Goal: Information Seeking & Learning: Learn about a topic

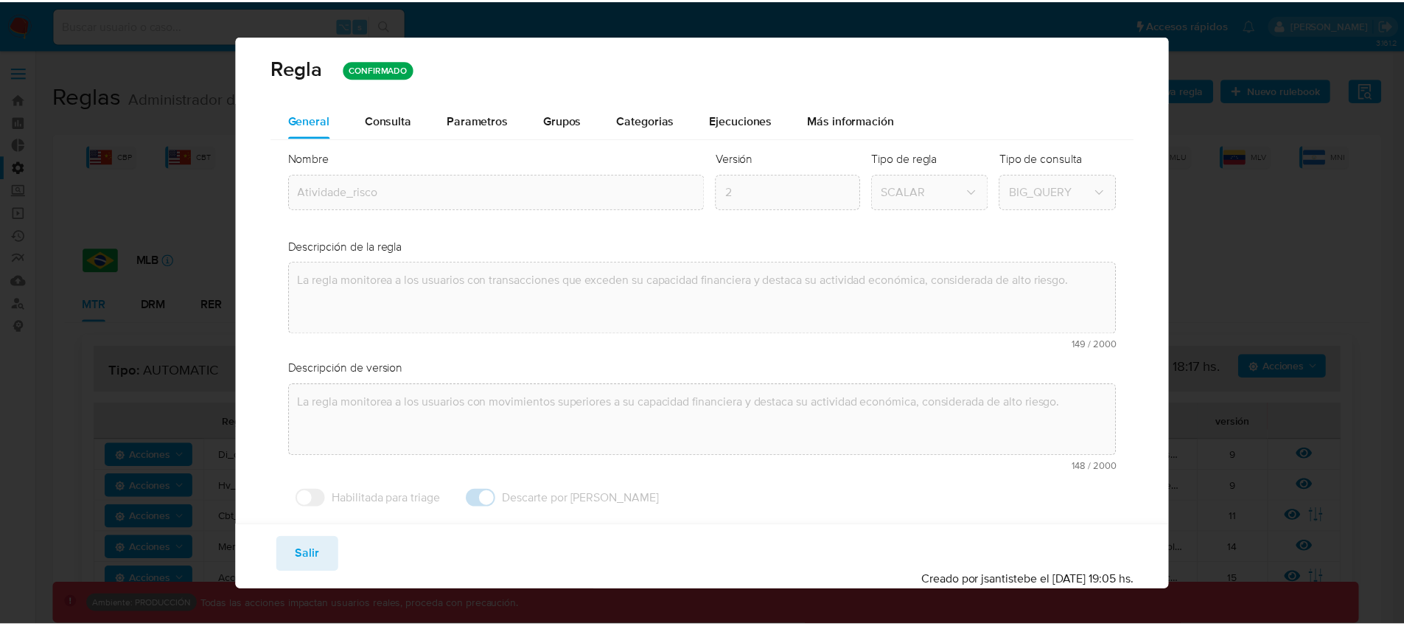
scroll to position [461, 0]
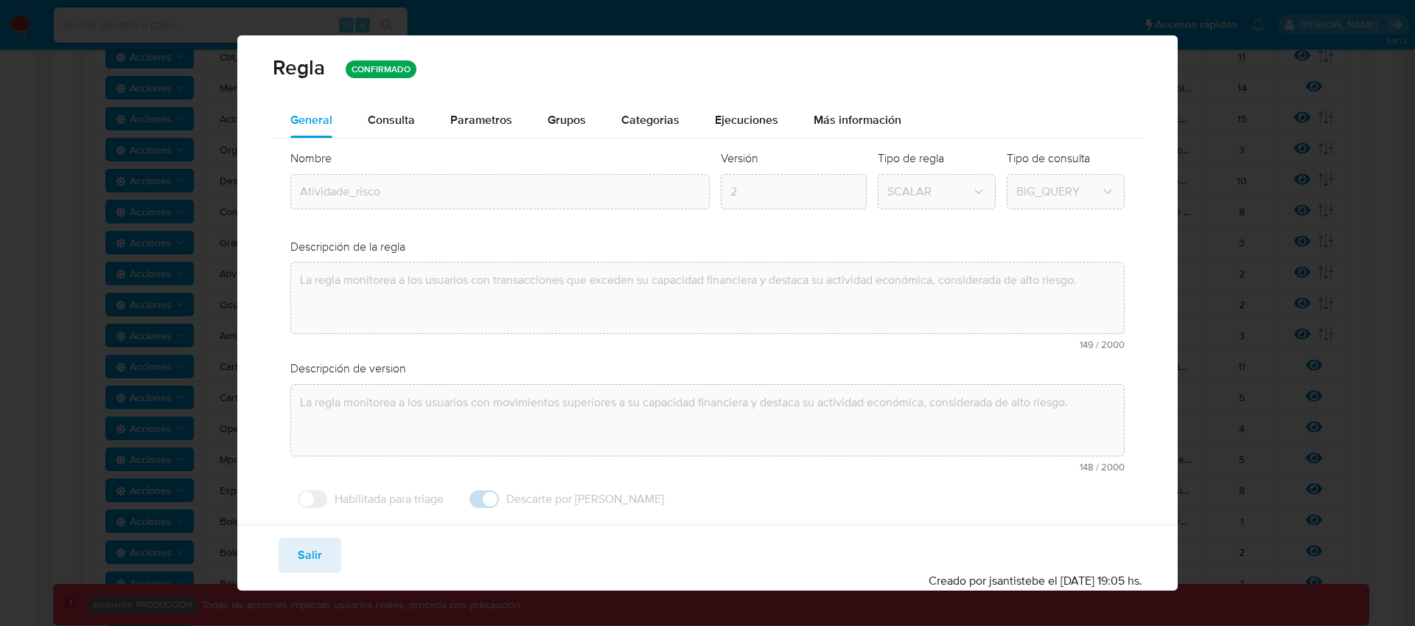
click at [298, 552] on span "Salir" at bounding box center [310, 555] width 24 height 32
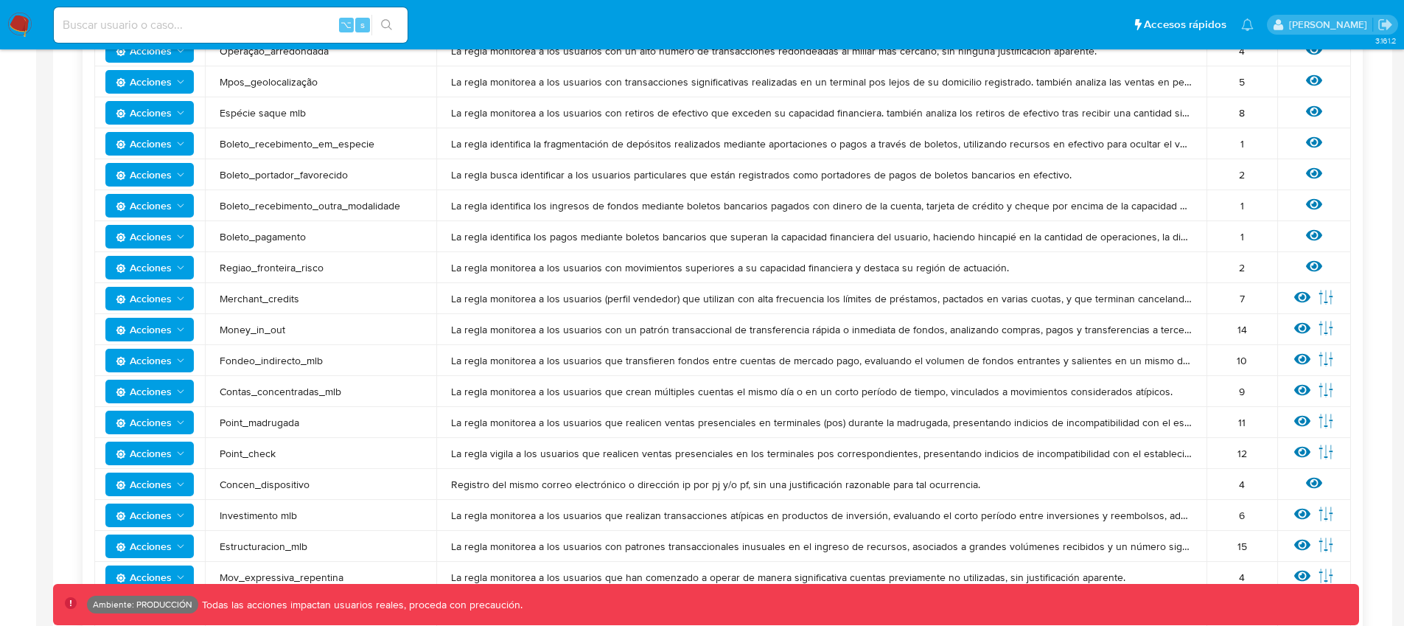
scroll to position [851, 0]
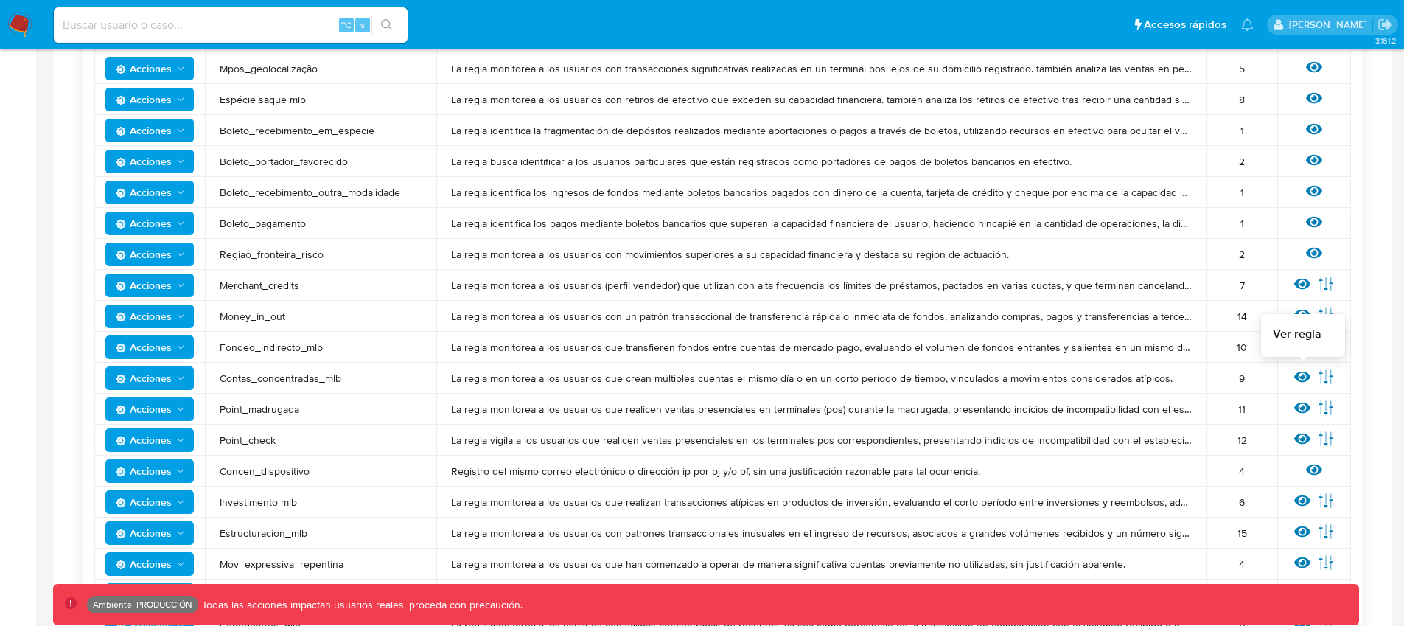
click at [1299, 374] on icon at bounding box center [1302, 376] width 16 height 11
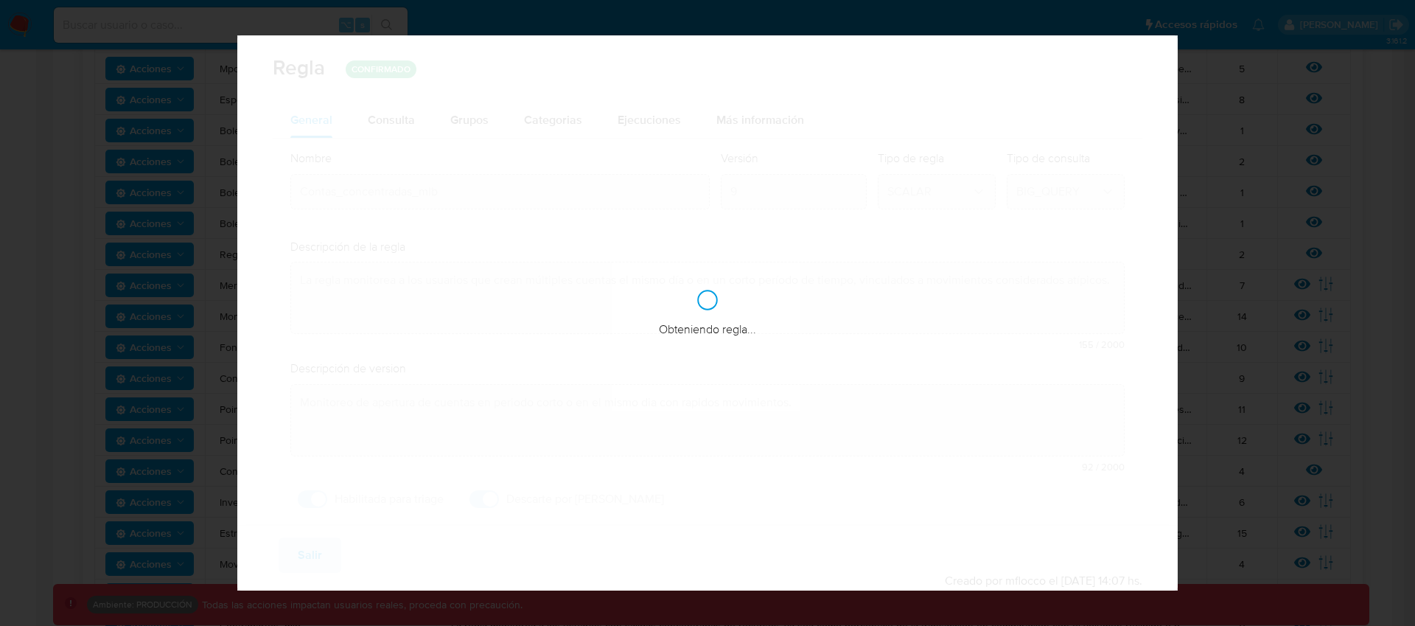
checkbox input "true"
type textarea "La regla monitorea a los usuarios que crean varias cuentas en el mismo día o en…"
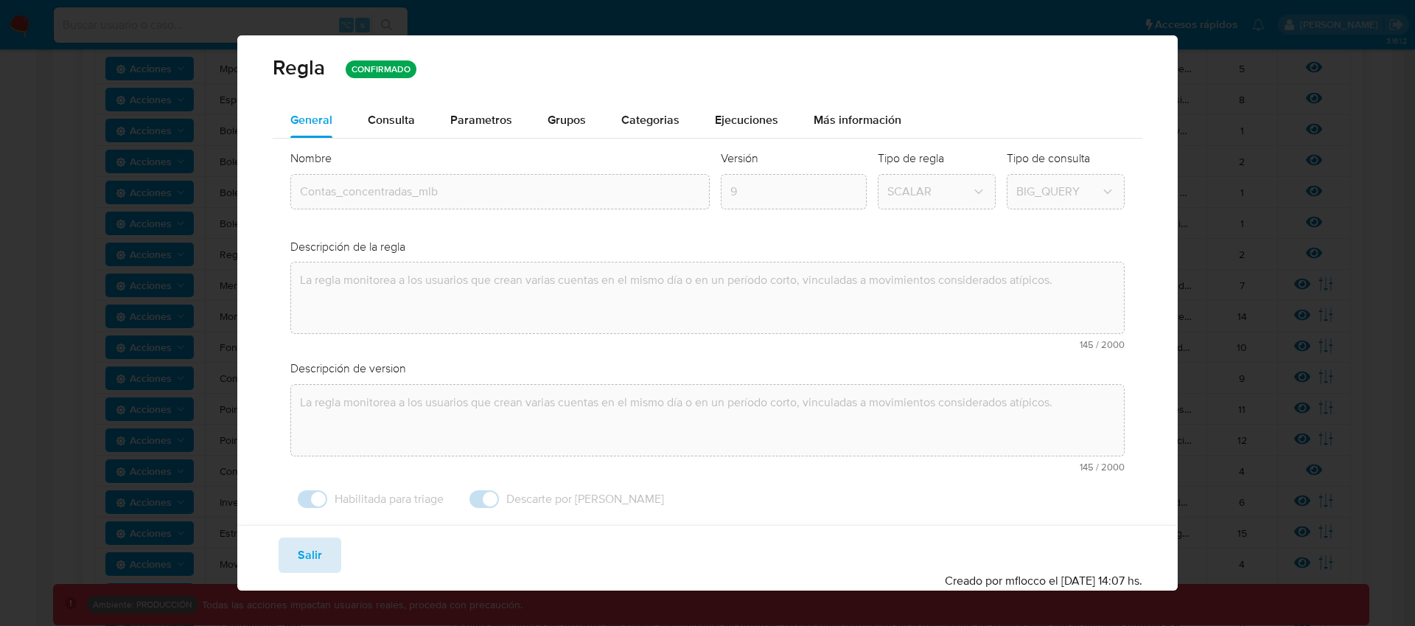
click at [304, 557] on span "Salir" at bounding box center [310, 555] width 24 height 32
type input "1"
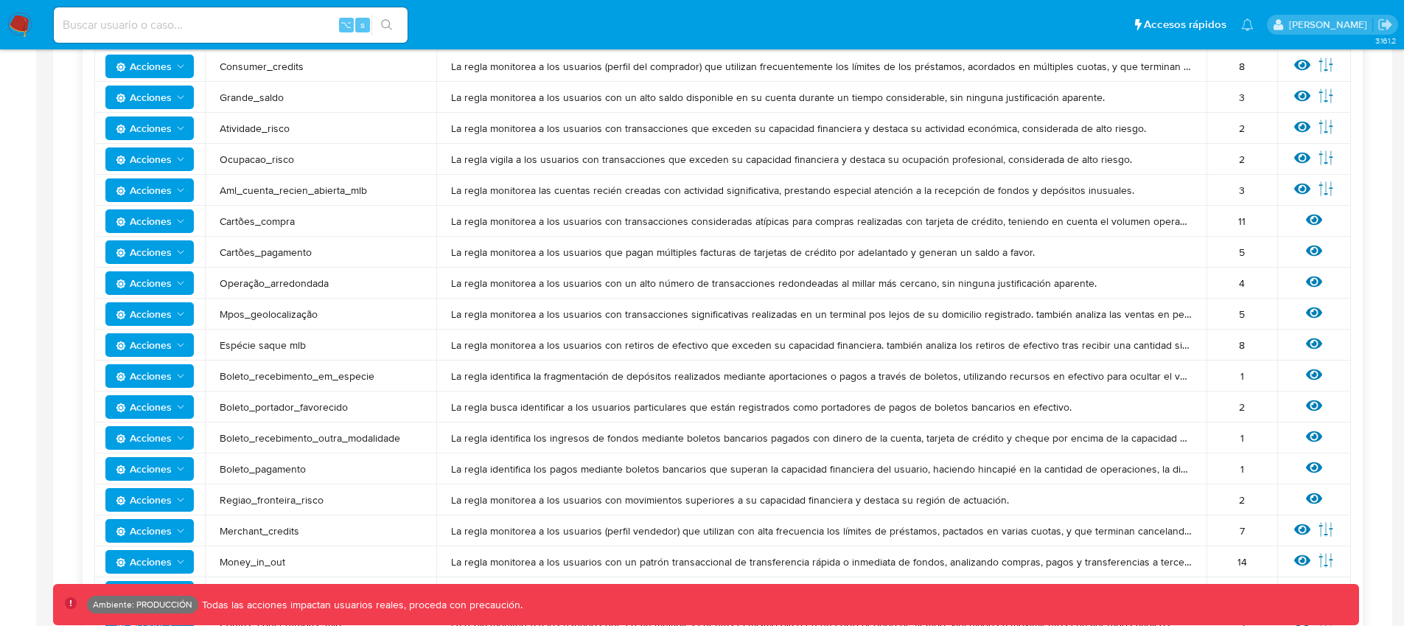
scroll to position [0, 0]
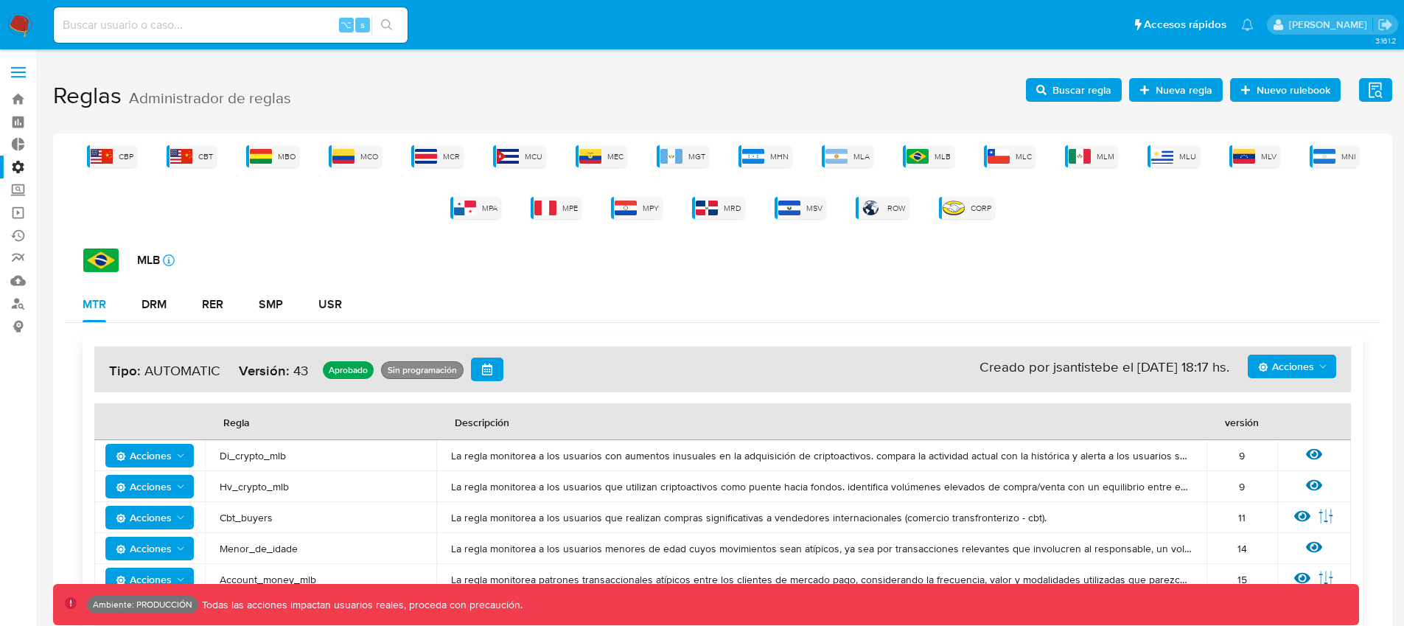
click at [1075, 89] on span "Buscar regla" at bounding box center [1081, 90] width 59 height 24
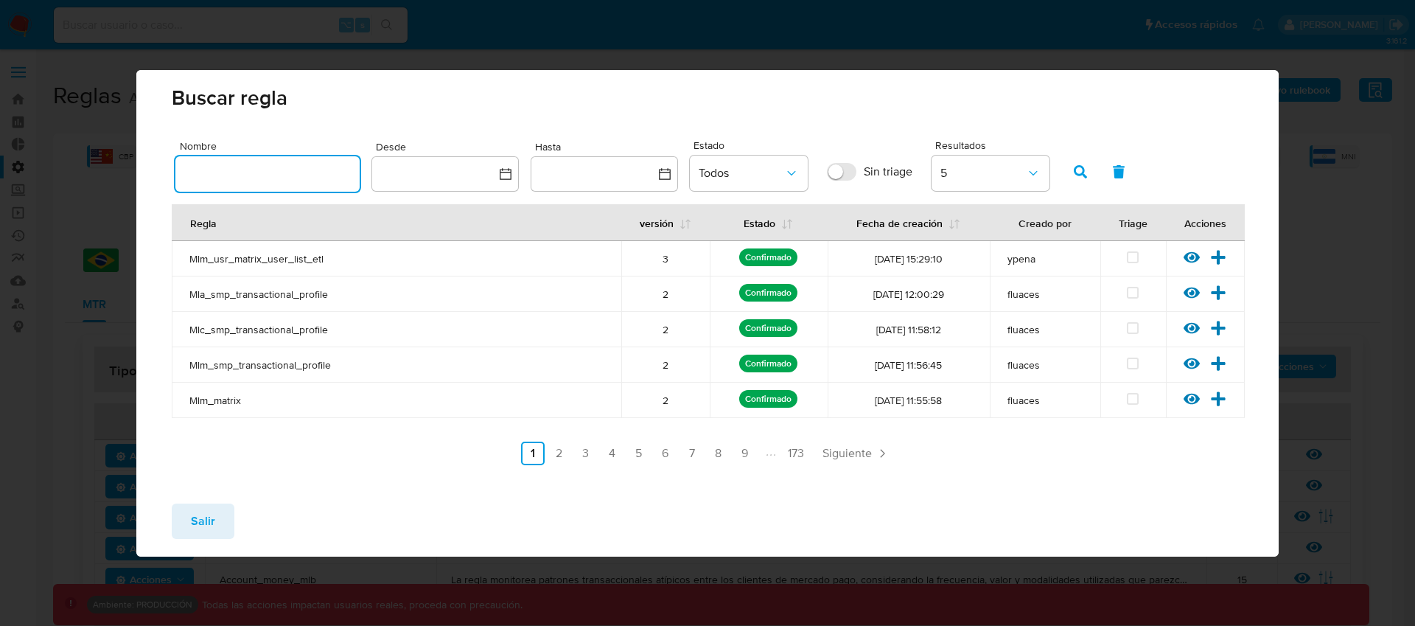
click at [259, 173] on input "text" at bounding box center [267, 173] width 184 height 19
type input "estructuracion_mlb"
click at [1070, 174] on button "button" at bounding box center [1080, 171] width 38 height 35
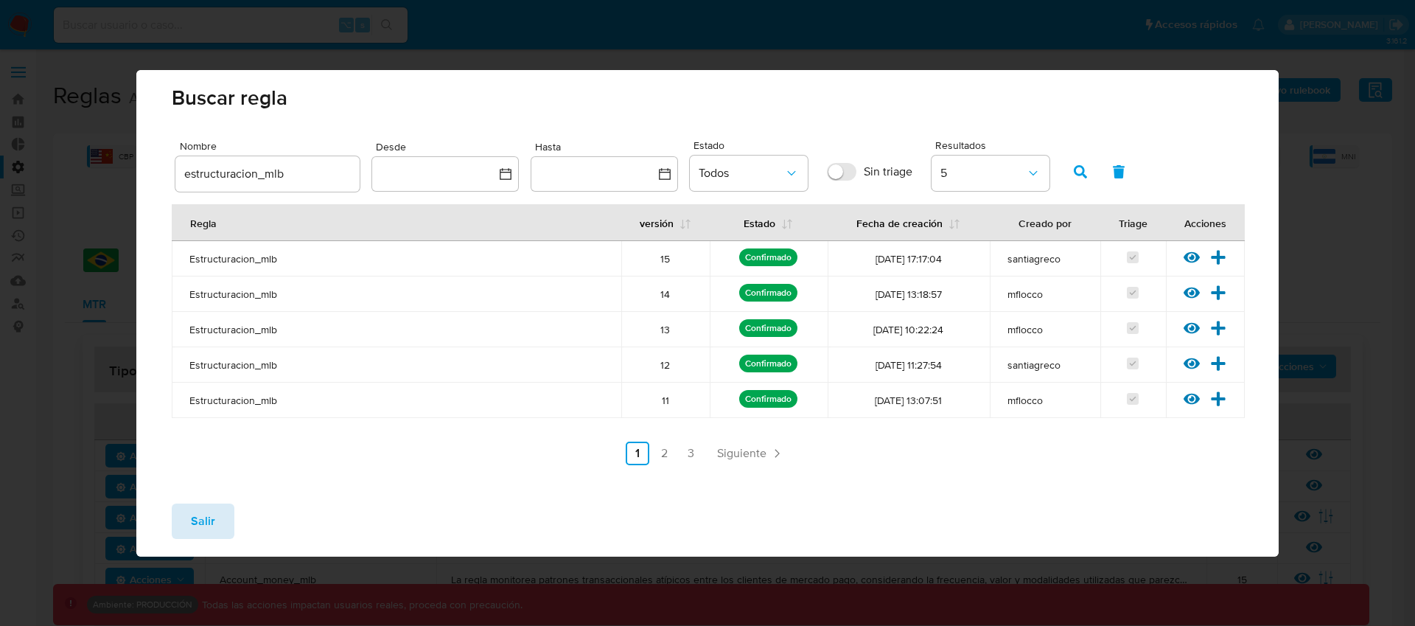
click at [207, 523] on span "Salir" at bounding box center [203, 521] width 24 height 32
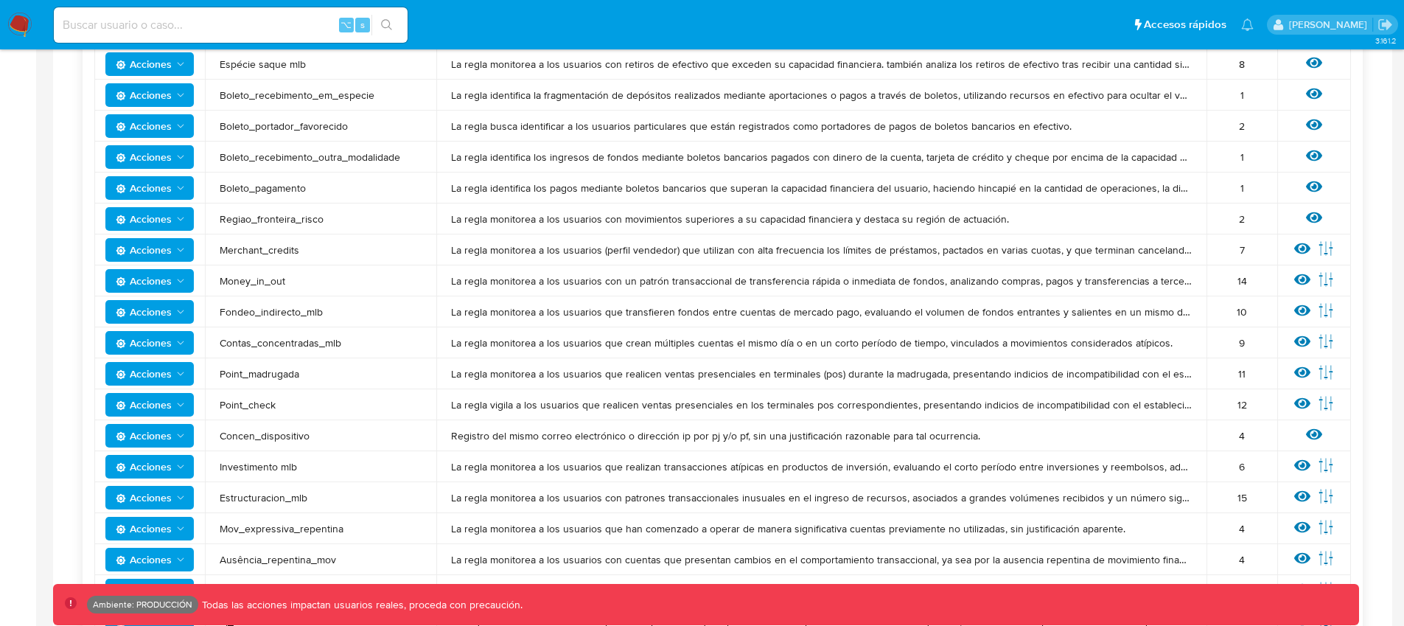
scroll to position [972, 0]
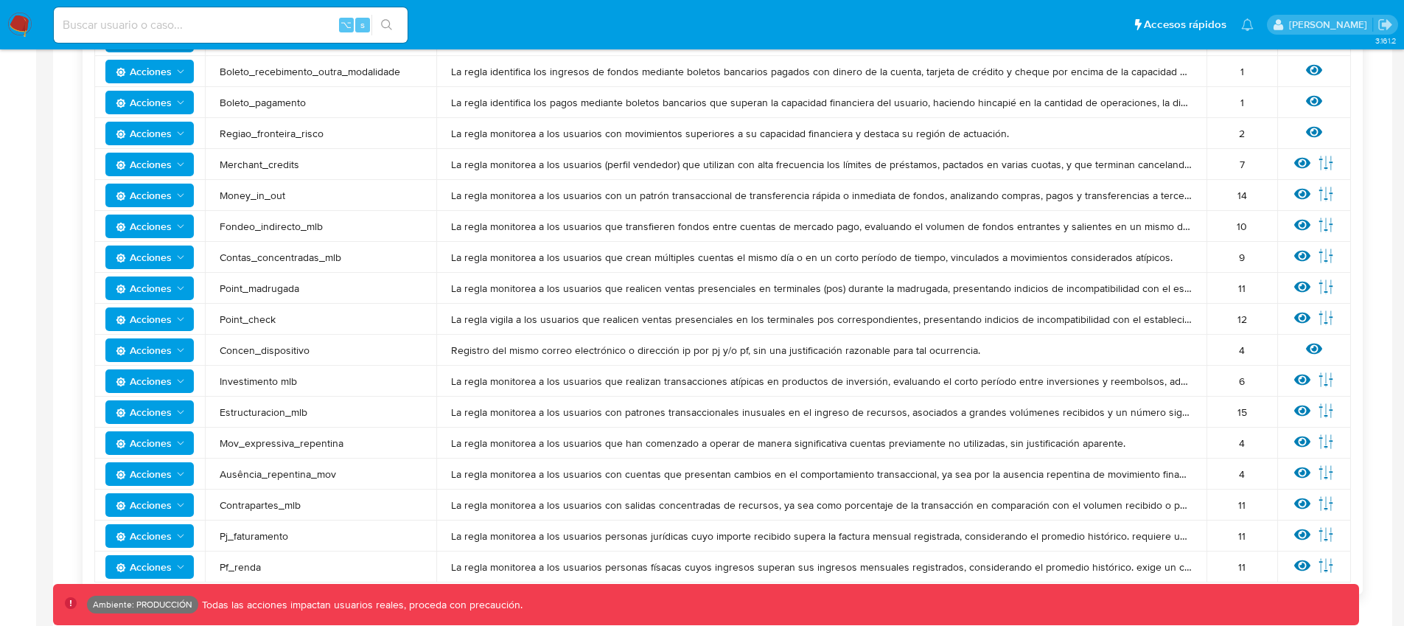
click at [422, 411] on td "Estructuracion_mlb" at bounding box center [320, 412] width 231 height 31
drag, startPoint x: 450, startPoint y: 415, endPoint x: 654, endPoint y: 413, distance: 204.9
click at [653, 413] on td "La regla monitorea a los usuarios con patrones transaccionales inusuales en el …" at bounding box center [821, 412] width 770 height 31
click at [654, 413] on span "La regla monitorea a los usuarios con patrones transaccionales inusuales en el …" at bounding box center [821, 411] width 741 height 13
drag, startPoint x: 304, startPoint y: 413, endPoint x: 226, endPoint y: 413, distance: 78.1
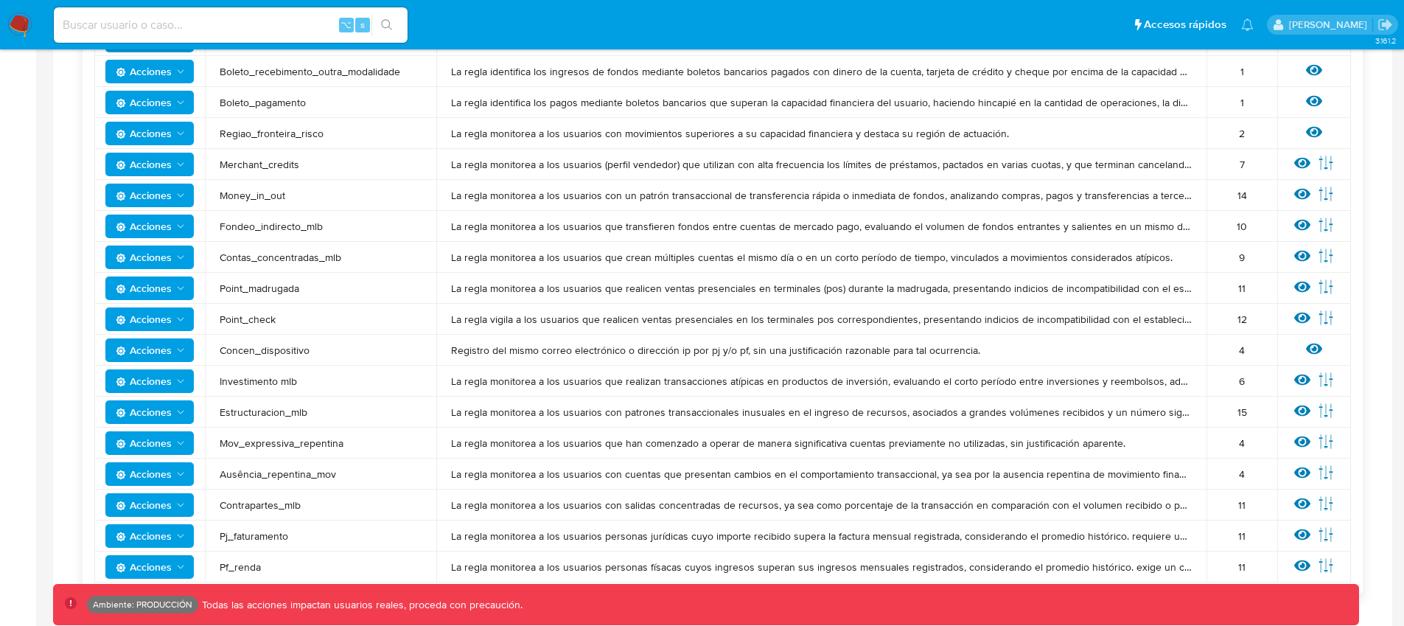
click at [226, 413] on span "Estructuracion_mlb" at bounding box center [321, 411] width 202 height 13
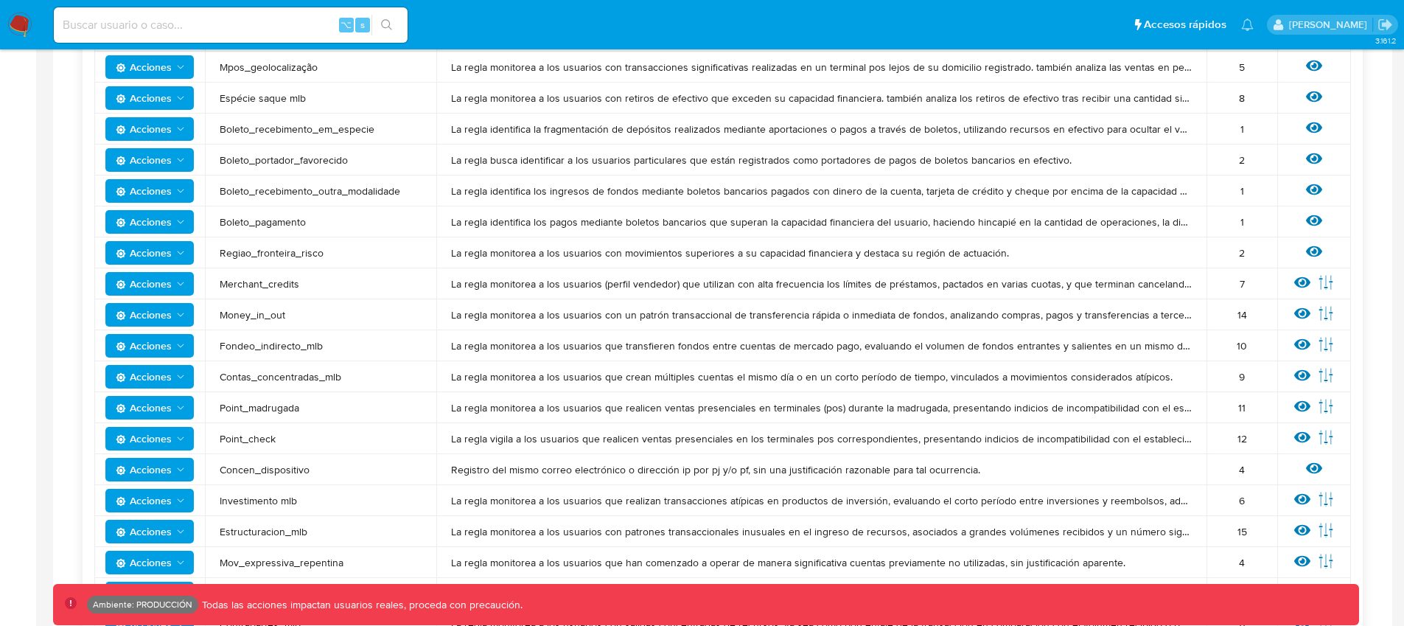
scroll to position [852, 0]
drag, startPoint x: 1250, startPoint y: 313, endPoint x: 1236, endPoint y: 313, distance: 14.0
click at [1236, 313] on div "14" at bounding box center [1241, 315] width 41 height 13
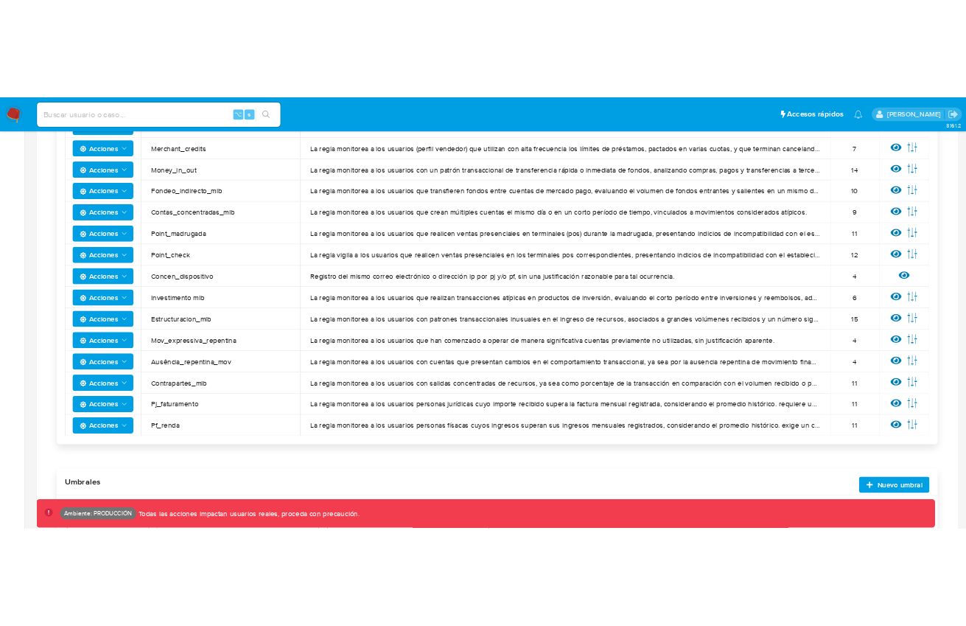
scroll to position [1064, 0]
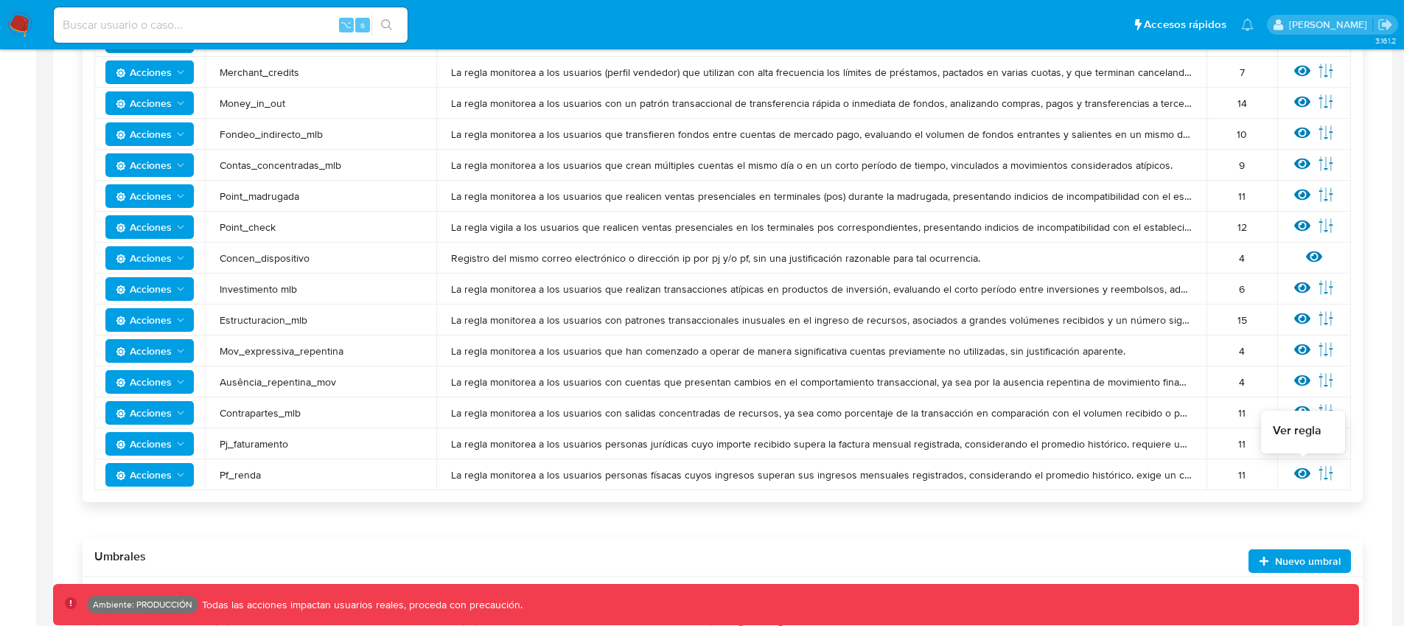
click at [1304, 476] on icon at bounding box center [1302, 473] width 16 height 16
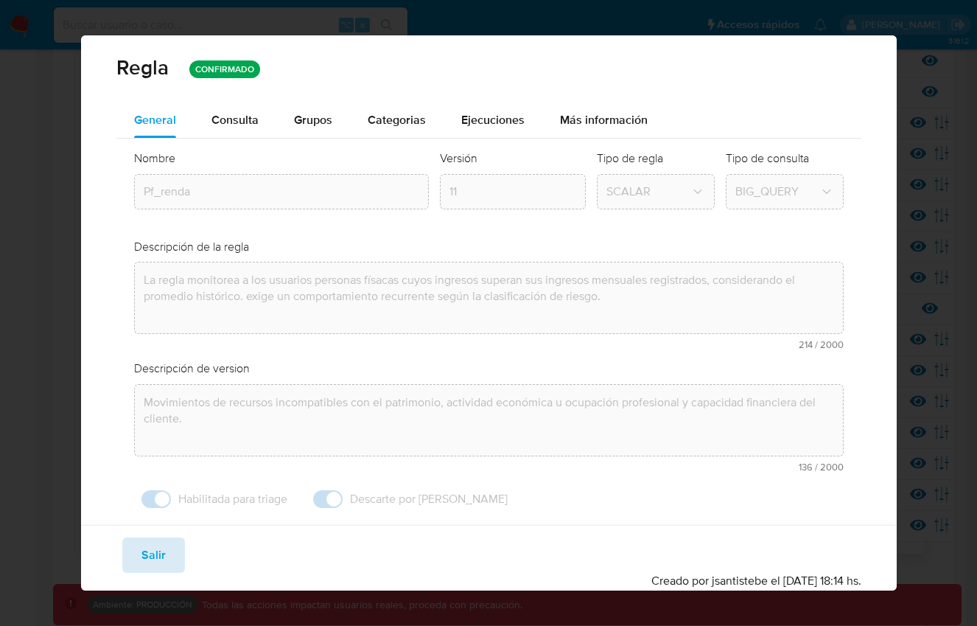
click at [165, 547] on button "Salir" at bounding box center [153, 554] width 63 height 35
type input "1"
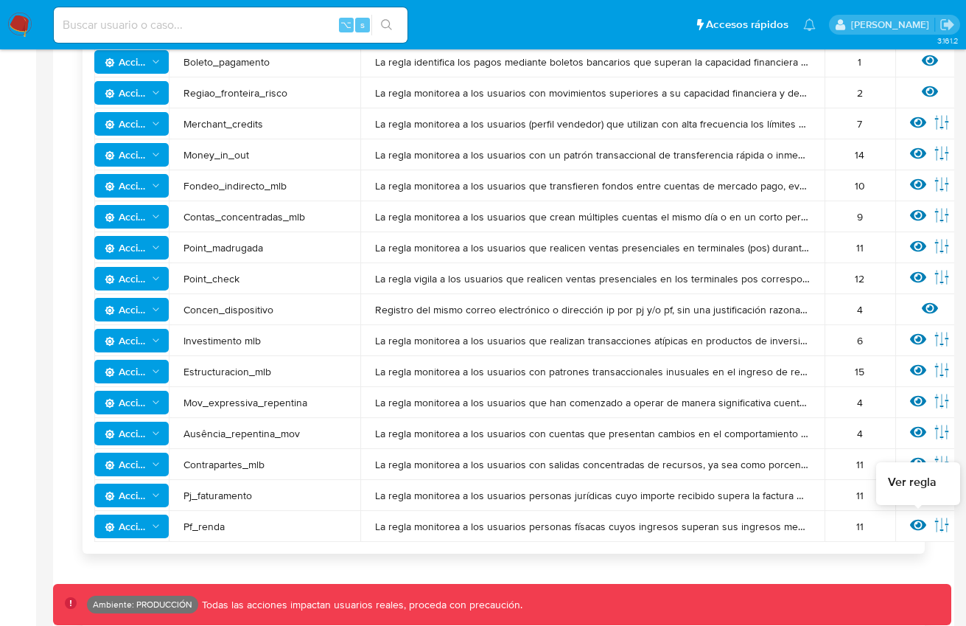
click at [921, 527] on icon at bounding box center [918, 525] width 16 height 11
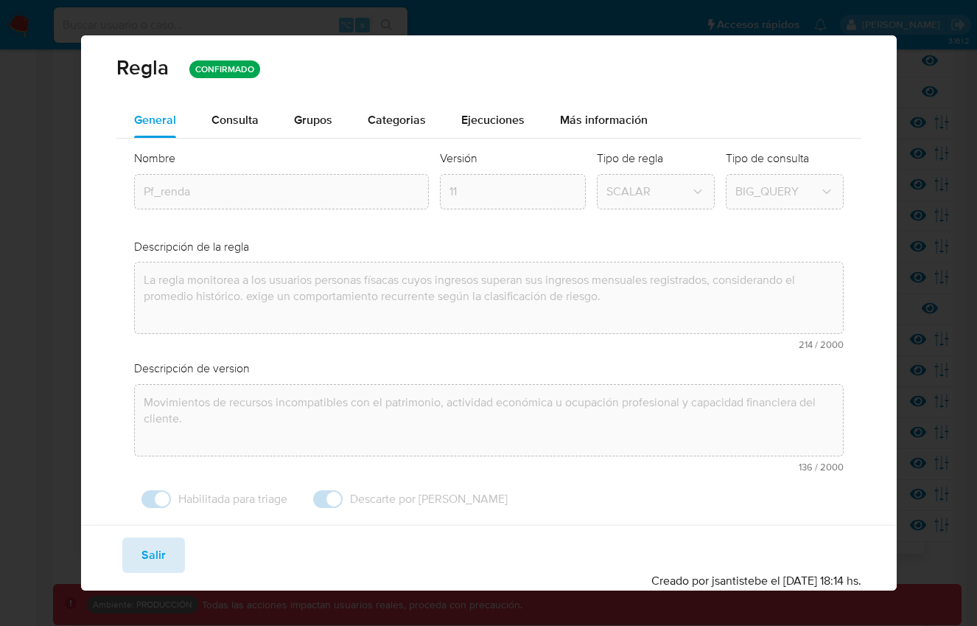
click at [158, 564] on span "Salir" at bounding box center [154, 555] width 24 height 32
type input "1"
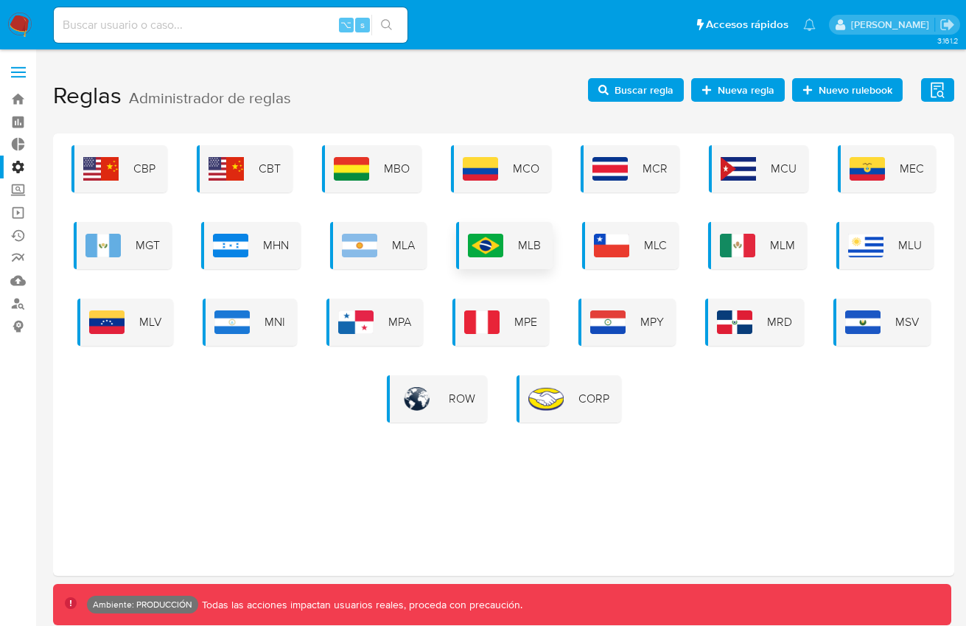
click at [512, 254] on div "MLB" at bounding box center [504, 245] width 97 height 47
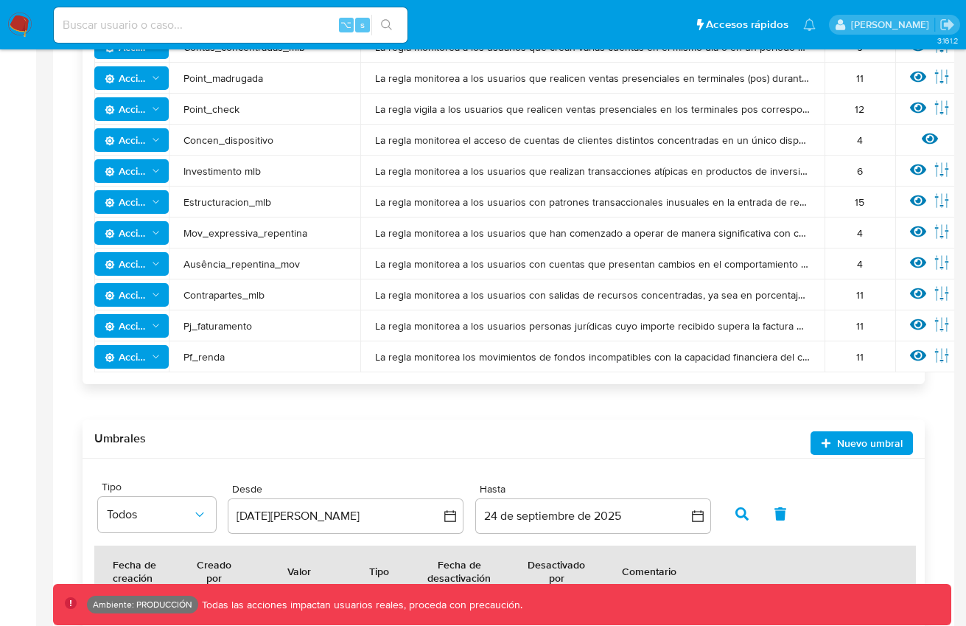
scroll to position [1235, 0]
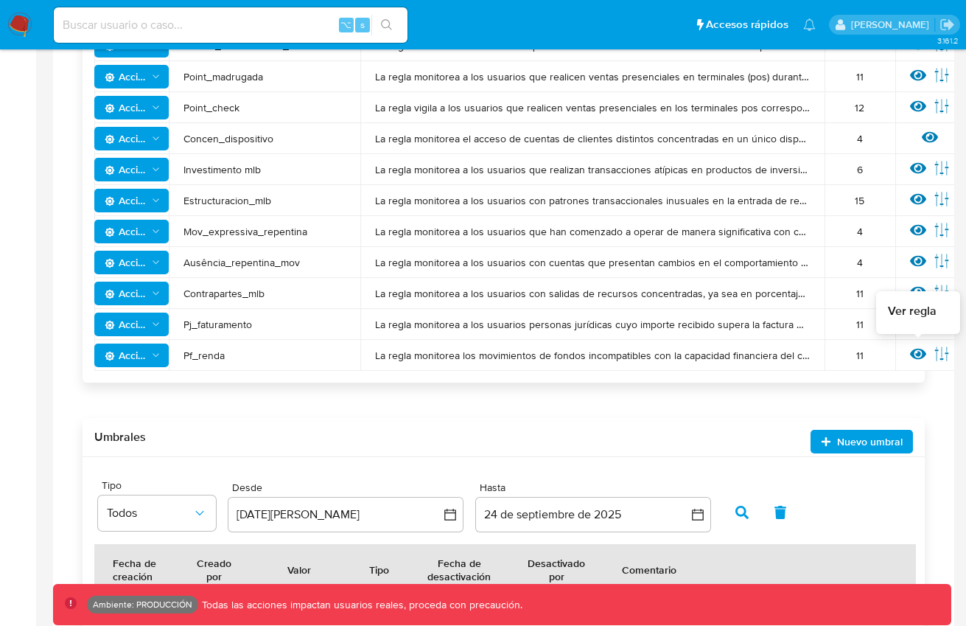
click at [915, 349] on icon at bounding box center [918, 354] width 16 height 11
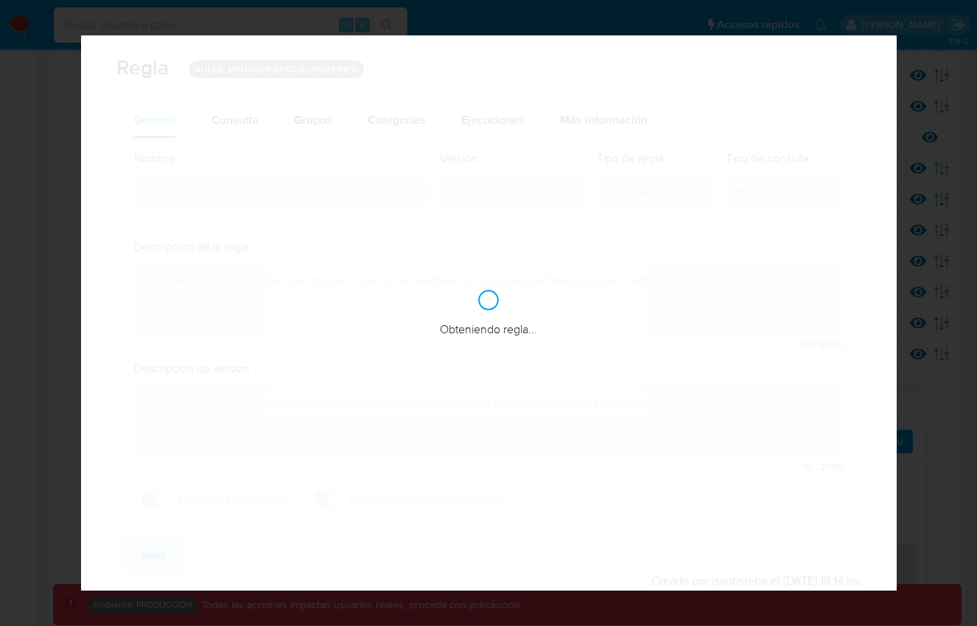
checkbox input "true"
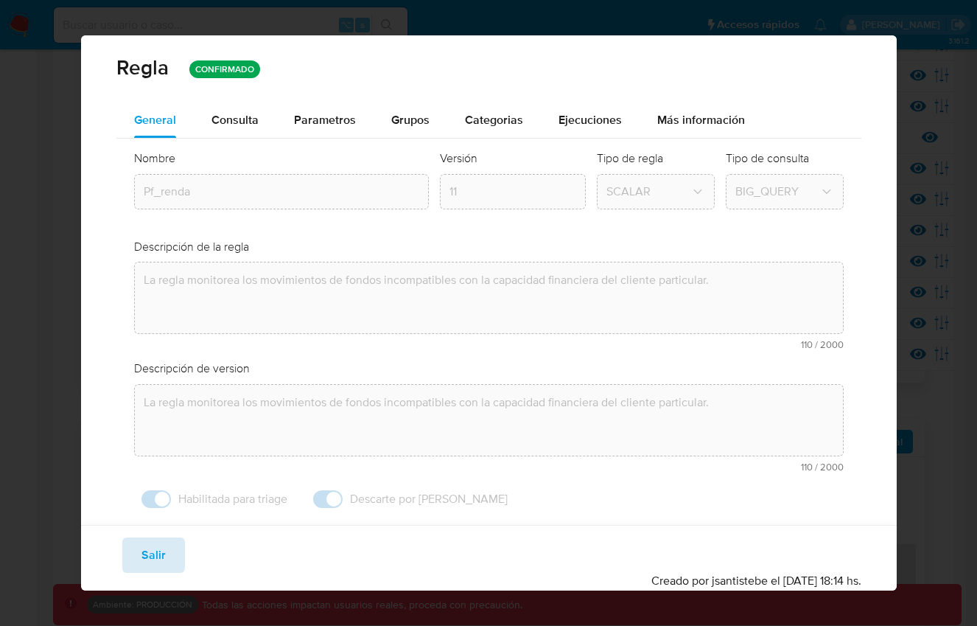
click at [172, 556] on button "Salir" at bounding box center [153, 554] width 63 height 35
type input "1"
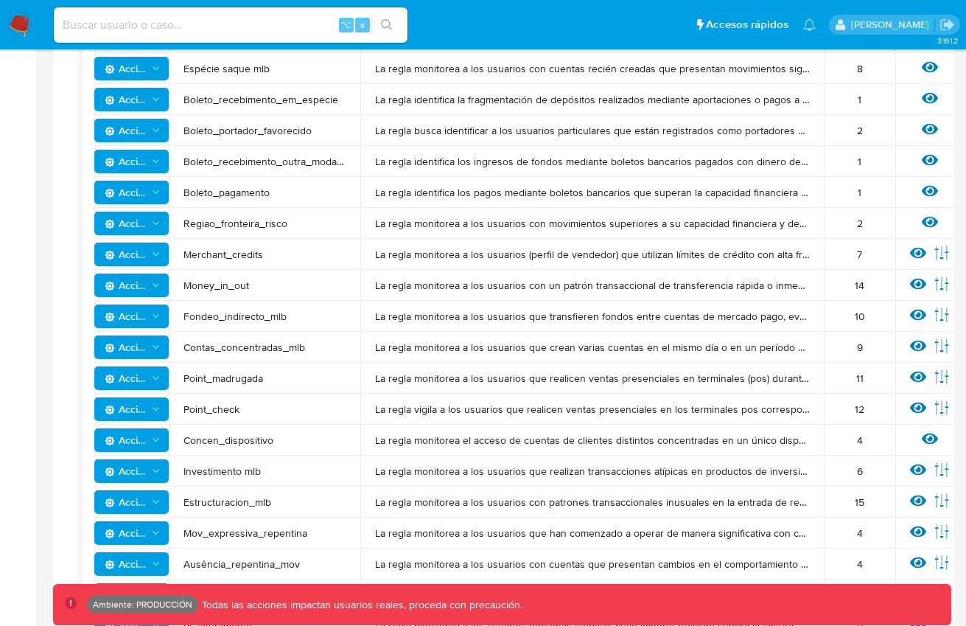
scroll to position [927, 0]
